Goal: Task Accomplishment & Management: Use online tool/utility

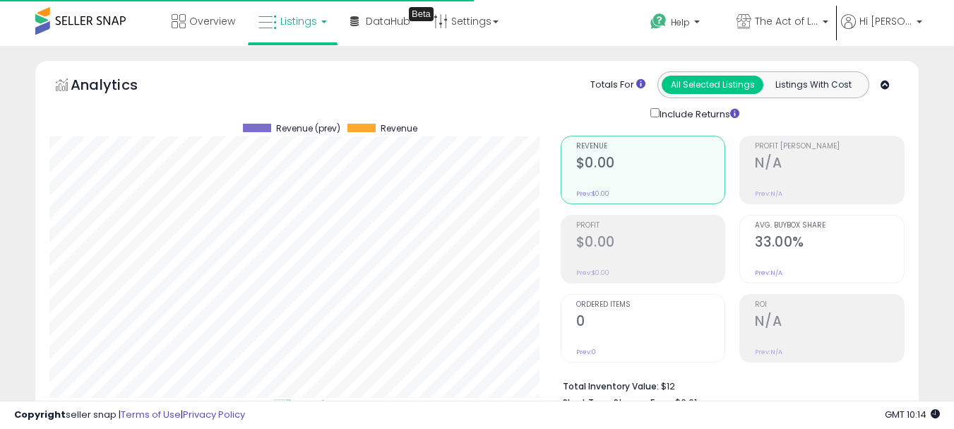
select select "**"
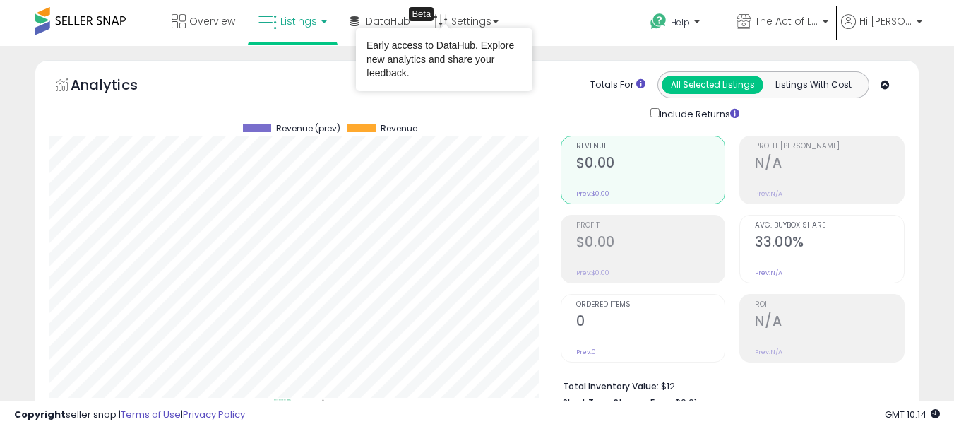
click at [297, 18] on span "Listings" at bounding box center [298, 21] width 37 height 14
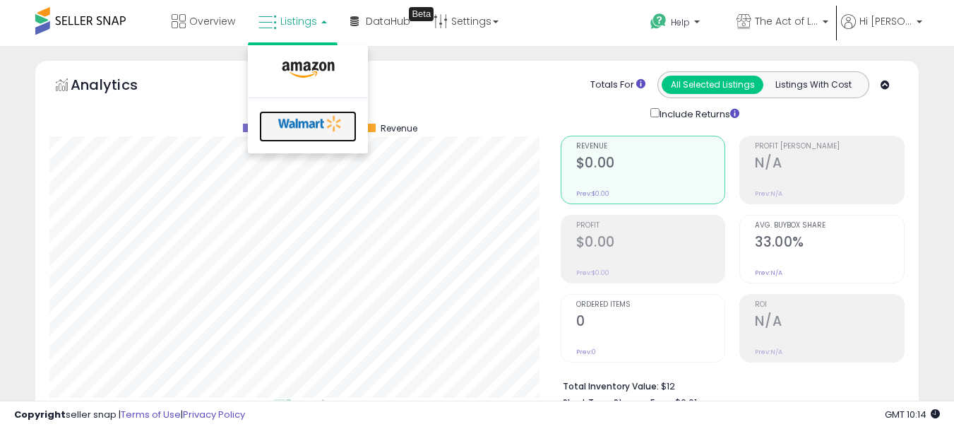
click at [316, 117] on icon at bounding box center [310, 123] width 74 height 21
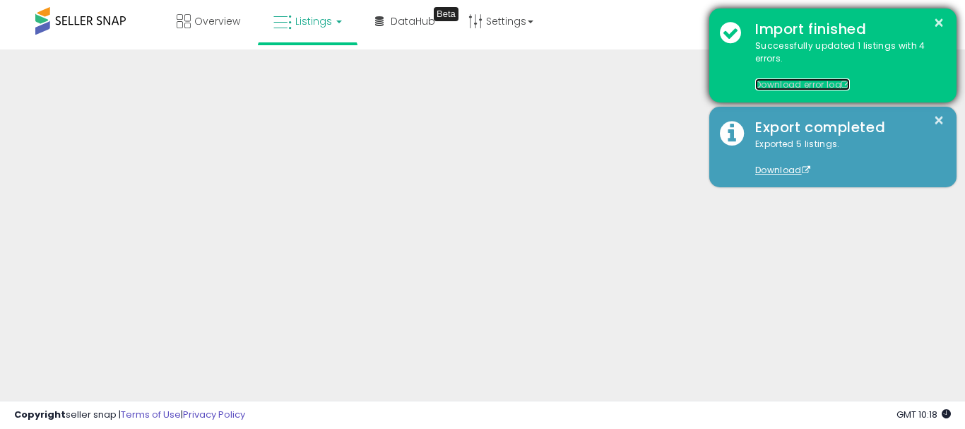
click at [801, 83] on link "Download error log" at bounding box center [802, 84] width 95 height 12
click at [939, 21] on button "×" at bounding box center [938, 23] width 11 height 18
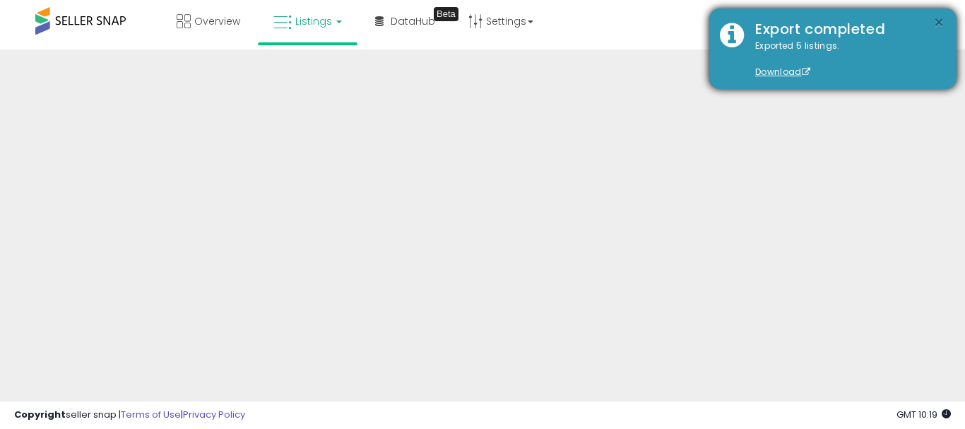
click at [939, 16] on button "×" at bounding box center [938, 23] width 11 height 18
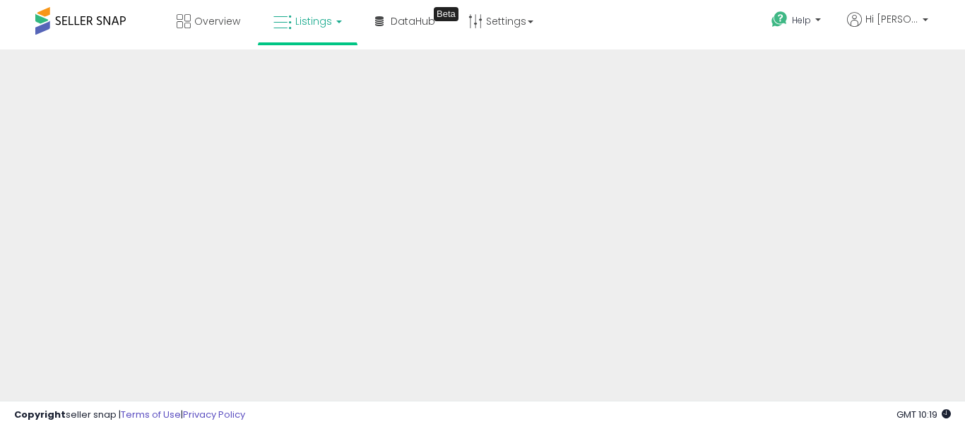
click at [642, 37] on div "Help Contact Support Search Knowledge Hub Request a Feature Hi Nadim" at bounding box center [784, 30] width 319 height 60
click at [322, 16] on span "Listings" at bounding box center [313, 21] width 37 height 14
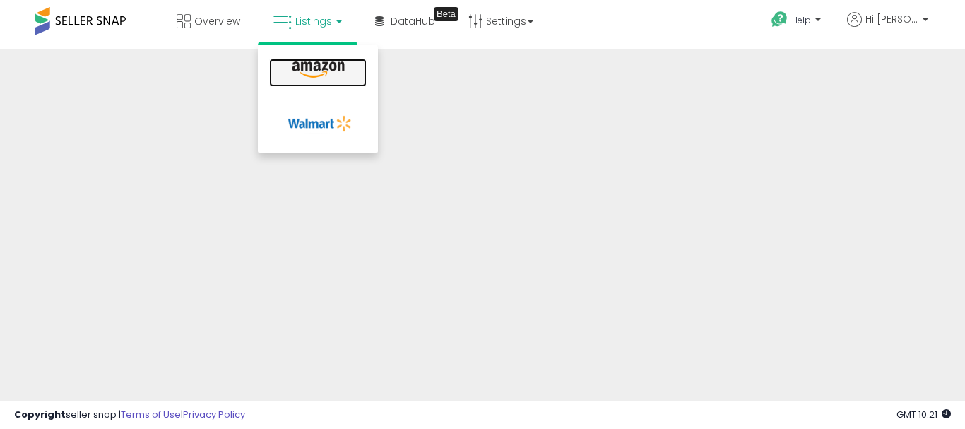
click at [322, 67] on icon at bounding box center [317, 70] width 61 height 18
